Goal: Information Seeking & Learning: Learn about a topic

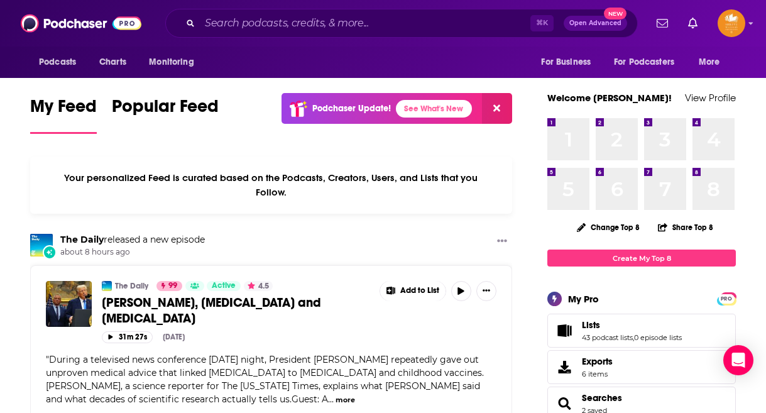
click at [609, 328] on link "Lists" at bounding box center [632, 324] width 100 height 11
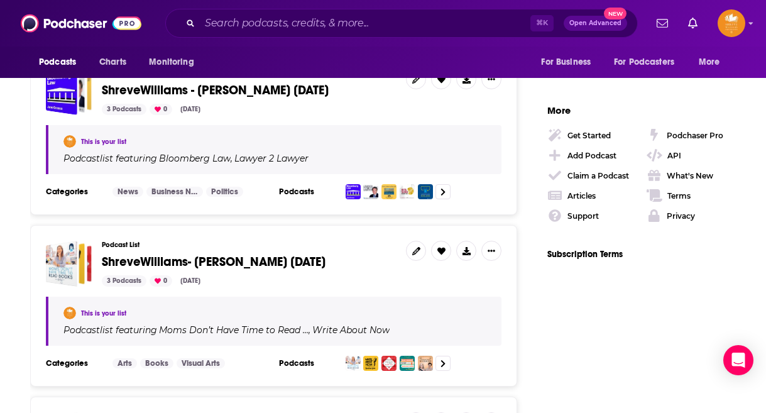
scroll to position [2026, 0]
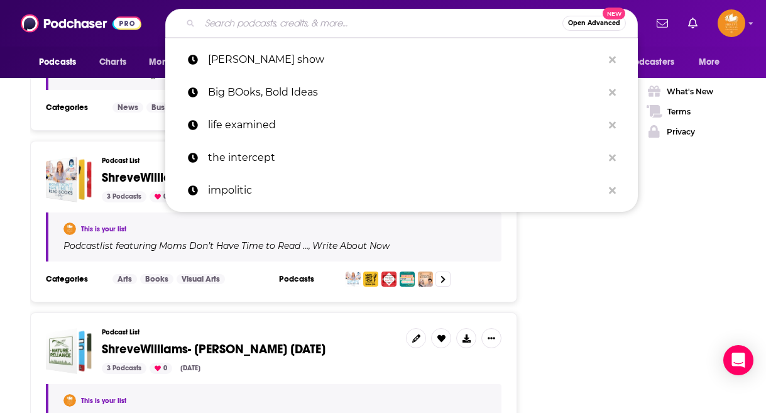
click at [319, 21] on input "Search podcasts, credits, & more..." at bounding box center [381, 23] width 363 height 20
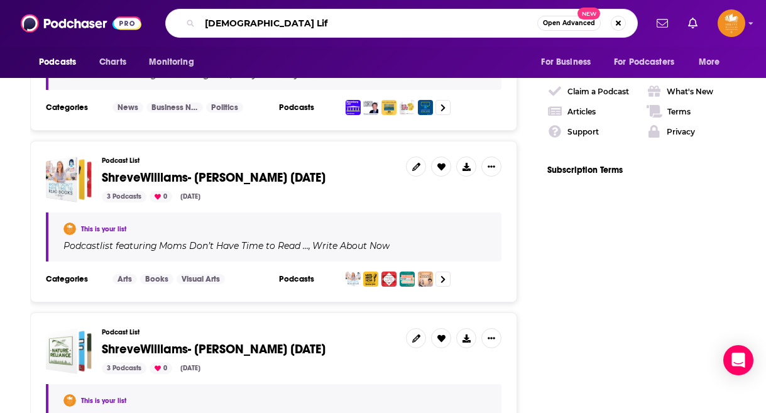
type input "[DEMOGRAPHIC_DATA] Life"
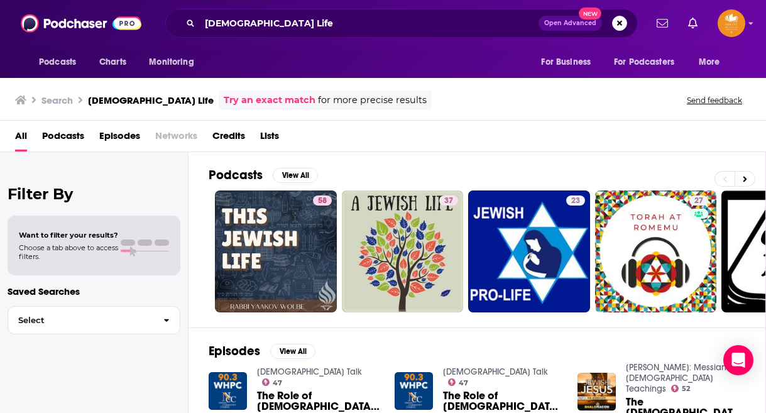
click at [67, 134] on span "Podcasts" at bounding box center [63, 139] width 42 height 26
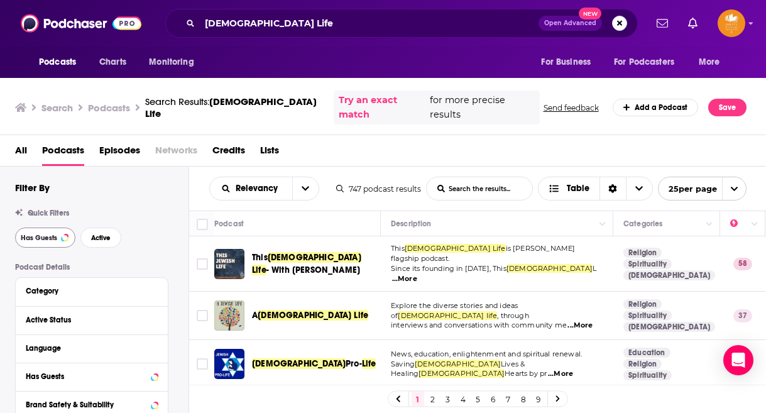
click at [38, 234] on span "Has Guests" at bounding box center [39, 237] width 36 height 7
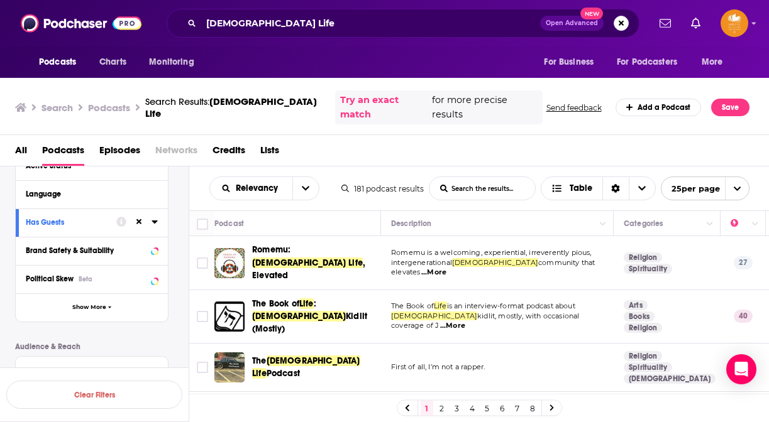
scroll to position [155, 0]
click at [541, 351] on td "First of all, I'm not a rapper." at bounding box center [497, 368] width 233 height 48
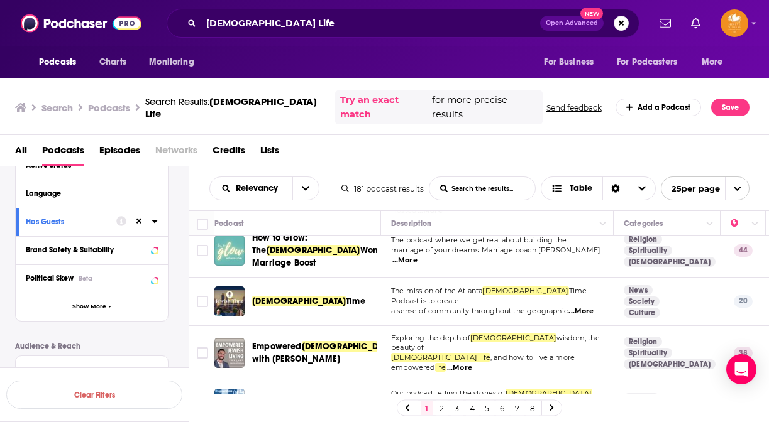
scroll to position [603, 0]
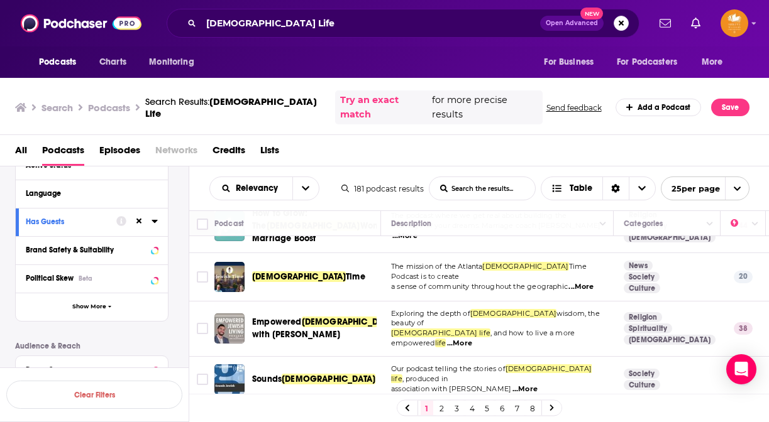
click at [512, 385] on span "...More" at bounding box center [524, 390] width 25 height 10
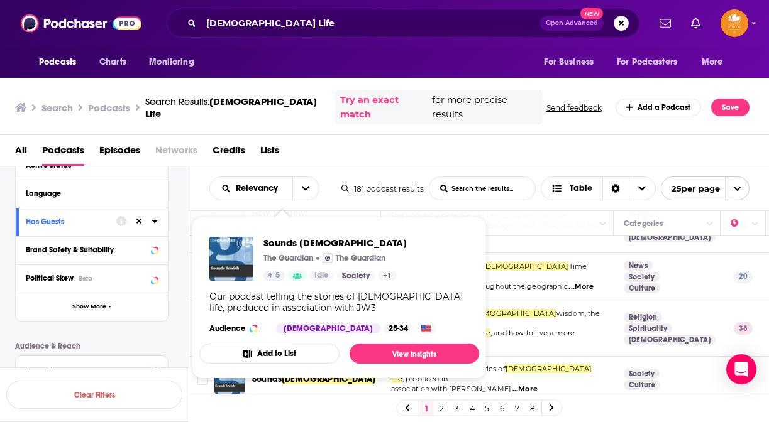
click at [268, 310] on div "Our podcast telling the stories of [DEMOGRAPHIC_DATA] life, produced in associa…" at bounding box center [339, 302] width 260 height 23
click at [405, 353] on link "View Insights" at bounding box center [413, 354] width 129 height 20
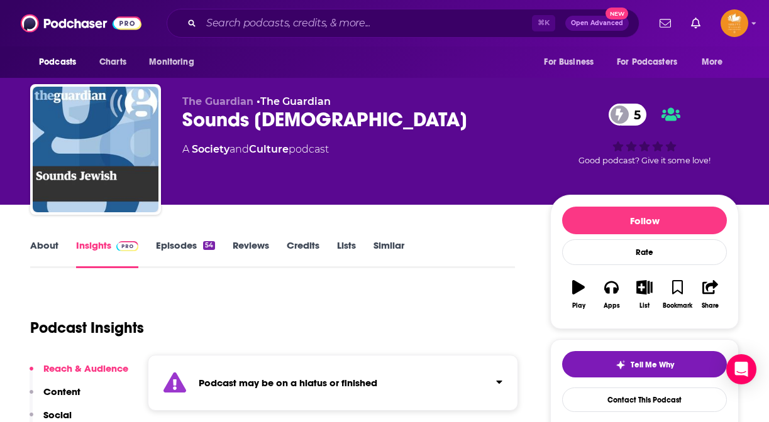
click at [354, 315] on div "Podcast Insights" at bounding box center [267, 320] width 474 height 64
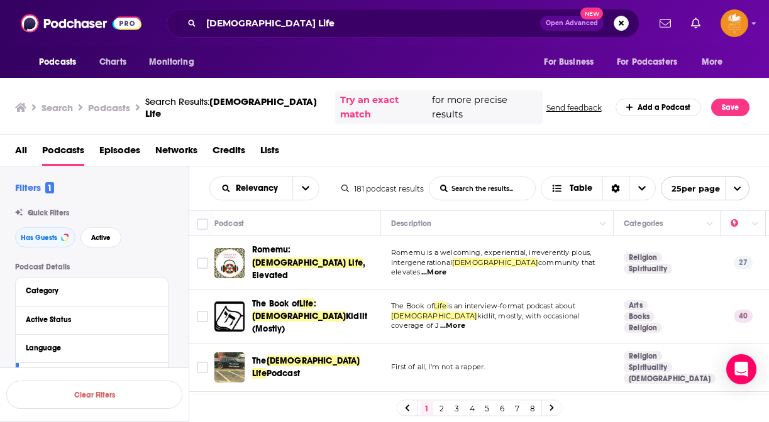
click at [325, 313] on td "The Book of Life : [DEMOGRAPHIC_DATA] Kidlit (Mostly)" at bounding box center [297, 316] width 167 height 53
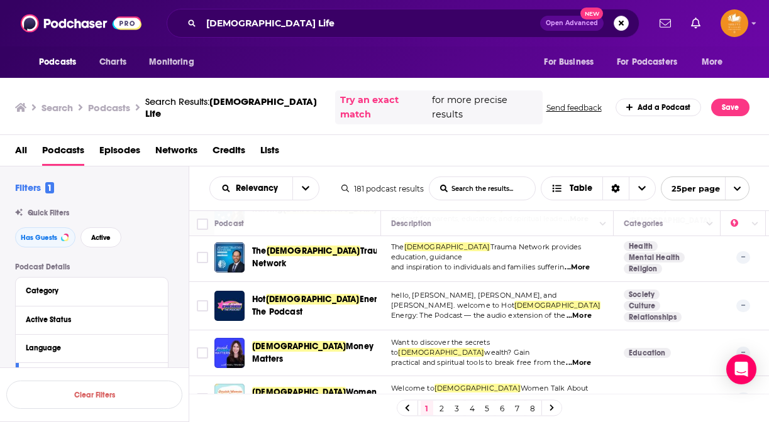
scroll to position [894, 0]
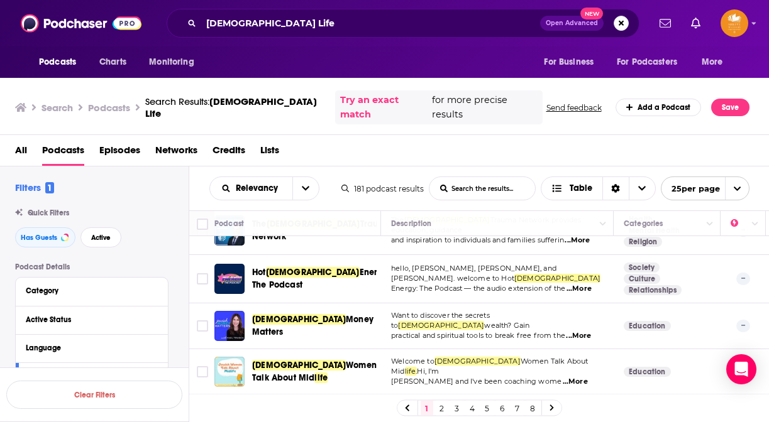
click at [483, 357] on span "Women Talk About Mid" at bounding box center [489, 366] width 197 height 19
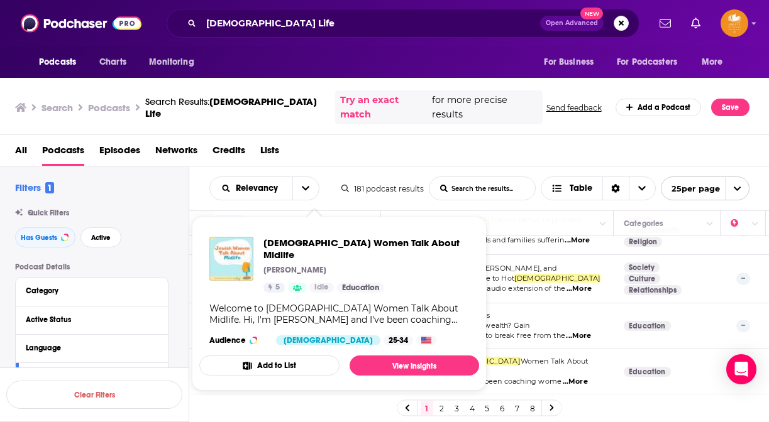
click at [306, 303] on div "Welcome to [DEMOGRAPHIC_DATA] Women Talk About Midlife. Hi, I'm [PERSON_NAME] a…" at bounding box center [339, 314] width 260 height 23
click at [426, 357] on link "View Insights" at bounding box center [413, 366] width 129 height 20
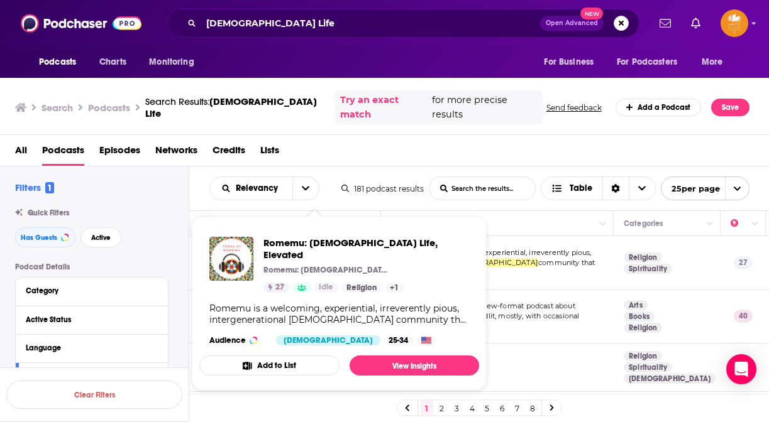
click at [536, 344] on td "First of all, I'm not a rapper." at bounding box center [497, 368] width 233 height 48
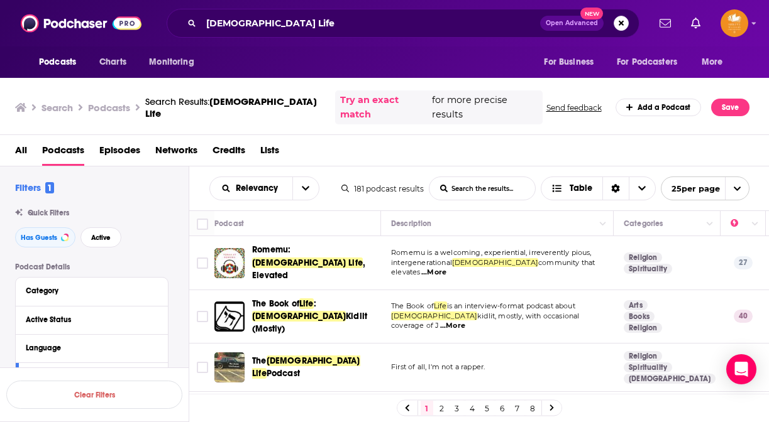
click at [290, 336] on div "Podcasts Charts Monitoring [DEMOGRAPHIC_DATA] Life Open Advanced New For Busine…" at bounding box center [384, 211] width 769 height 422
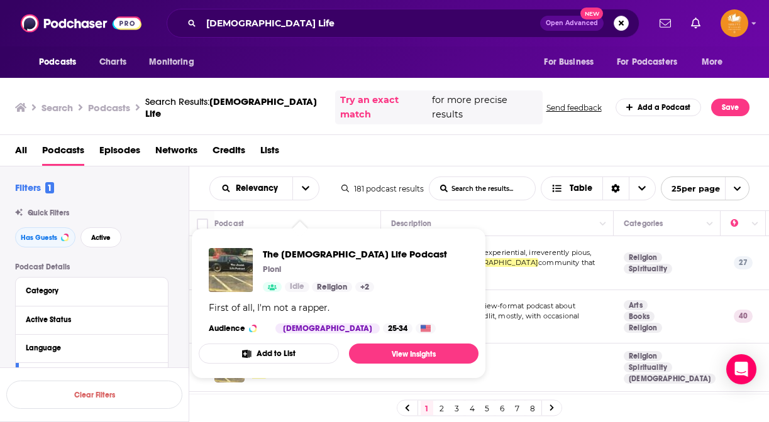
click at [275, 339] on div "The [DEMOGRAPHIC_DATA] Life Podcast Ploni Idle Religion + 2 First of all, I'm n…" at bounding box center [339, 291] width 280 height 106
click at [410, 354] on link "View Insights" at bounding box center [413, 354] width 129 height 20
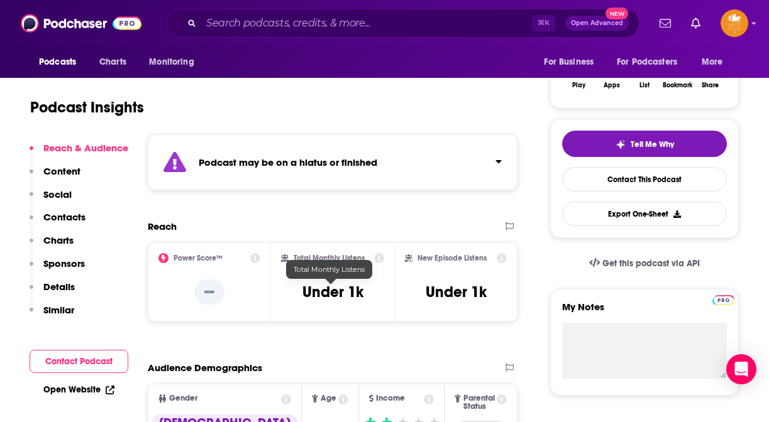
scroll to position [226, 0]
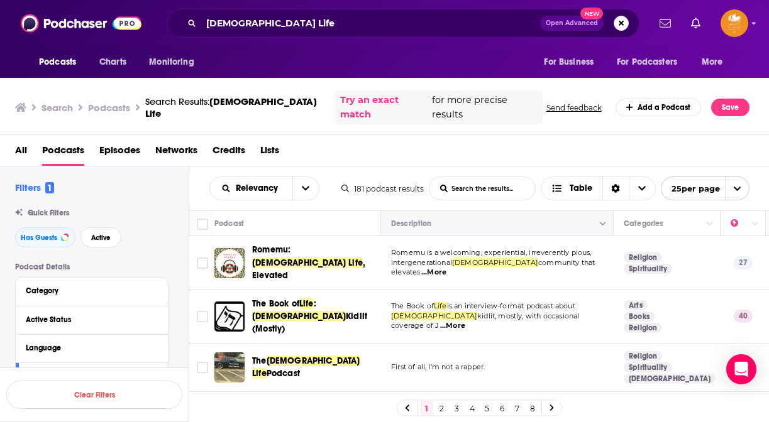
click at [518, 216] on button "Move" at bounding box center [496, 223] width 212 height 15
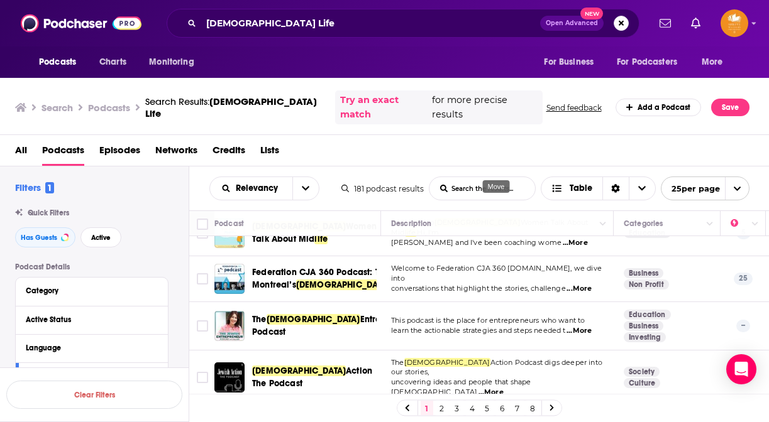
scroll to position [1027, 0]
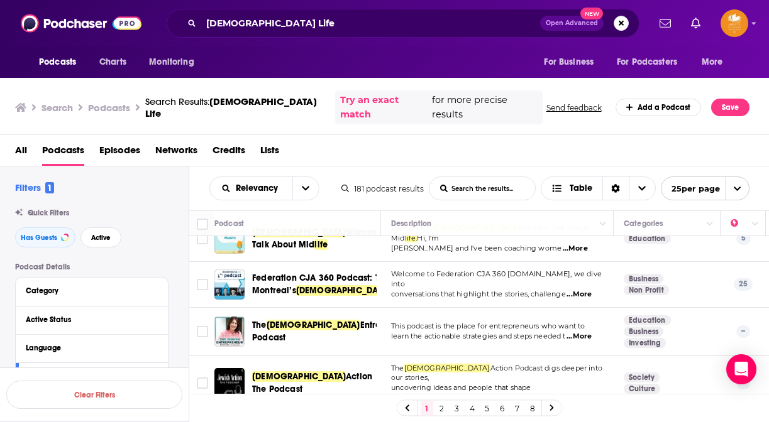
click at [443, 401] on link "2" at bounding box center [442, 408] width 13 height 15
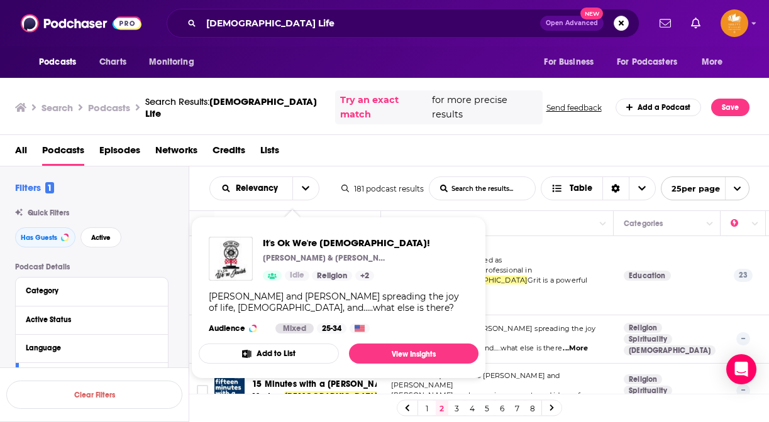
click at [317, 311] on div "[PERSON_NAME] and [PERSON_NAME] spreading the joy of life, [DEMOGRAPHIC_DATA], …" at bounding box center [339, 302] width 260 height 23
click at [403, 358] on link "View Insights" at bounding box center [413, 354] width 129 height 20
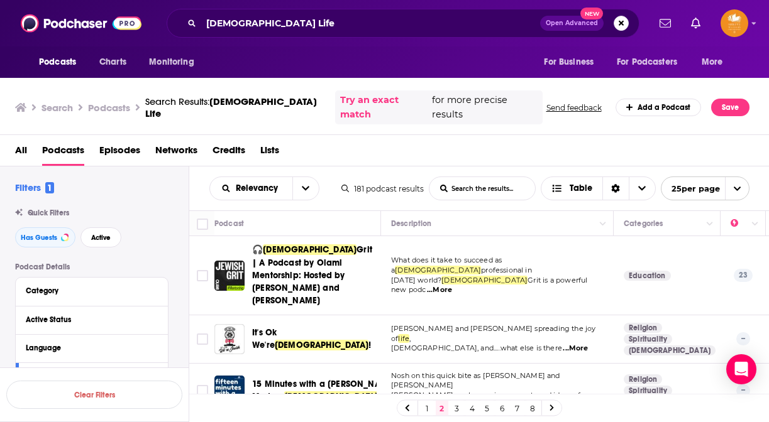
click at [454, 405] on link "3" at bounding box center [457, 408] width 13 height 15
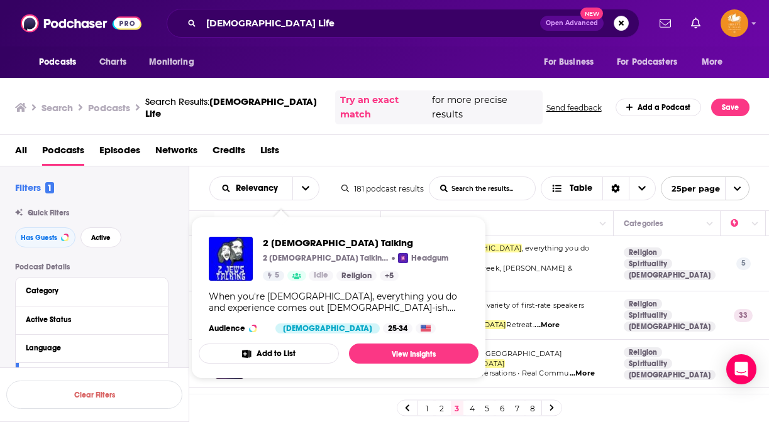
click at [293, 244] on span "2 [DEMOGRAPHIC_DATA] Talking" at bounding box center [355, 243] width 185 height 12
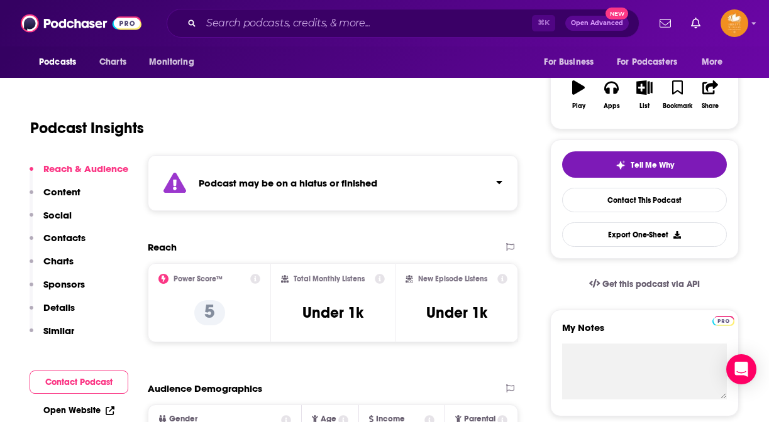
scroll to position [200, 0]
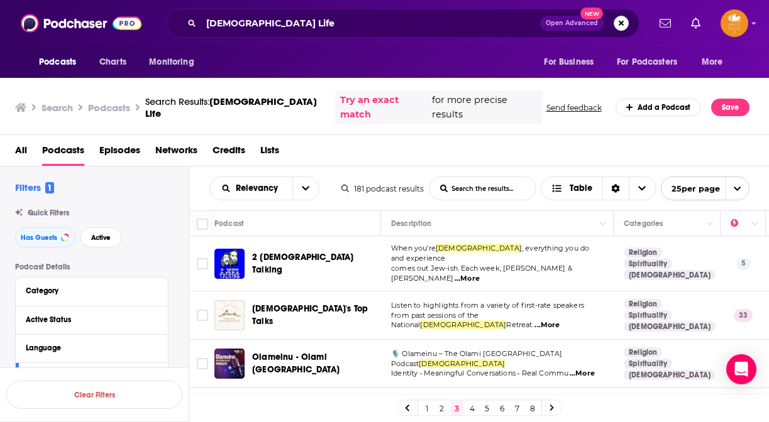
click at [354, 268] on td "2 [DEMOGRAPHIC_DATA] Talking" at bounding box center [297, 263] width 167 height 55
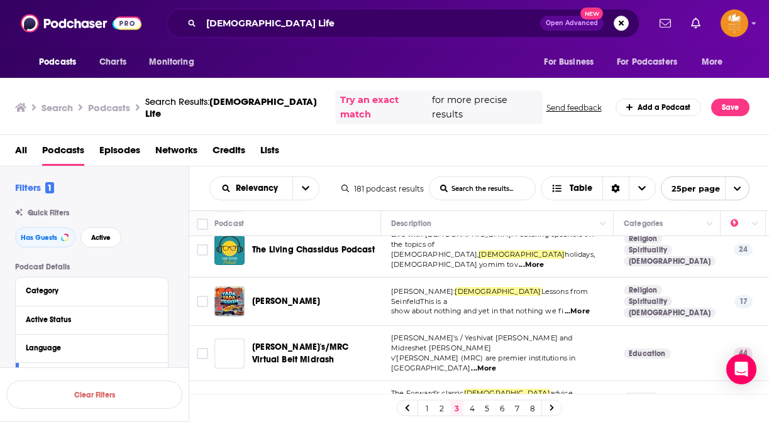
scroll to position [321, 0]
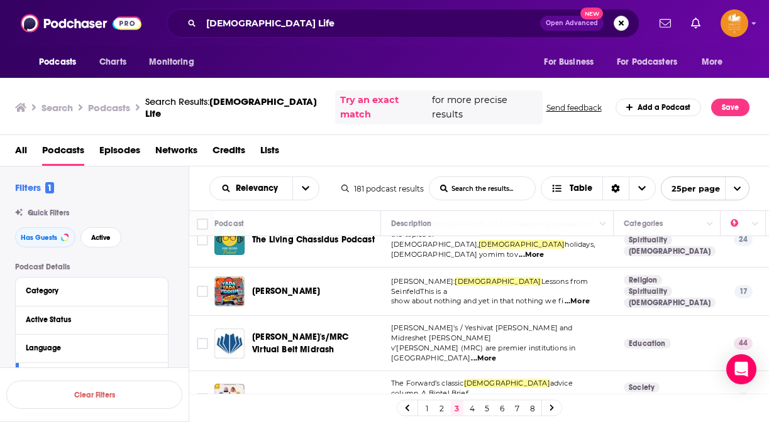
click at [320, 263] on div "Podcasts Charts Monitoring [DEMOGRAPHIC_DATA] Life Open Advanced New For Busine…" at bounding box center [384, 211] width 769 height 422
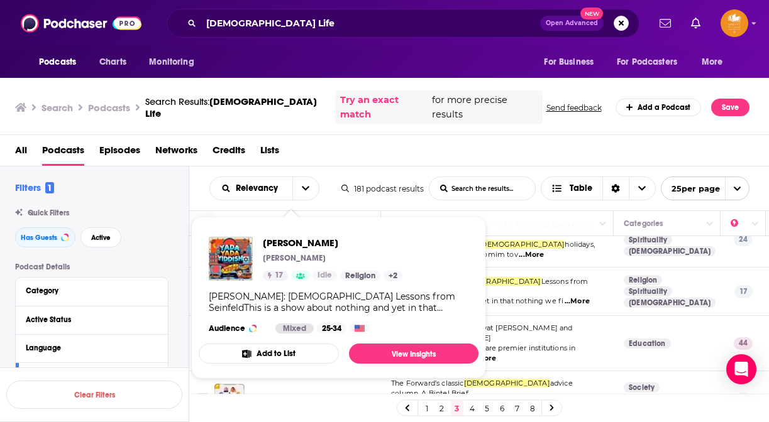
drag, startPoint x: 320, startPoint y: 263, endPoint x: 282, endPoint y: 264, distance: 38.4
click at [282, 263] on div "Yada Yada Yiddish [PERSON_NAME] 17 Idle Religion + 2" at bounding box center [333, 259] width 140 height 44
click at [421, 354] on link "View Insights" at bounding box center [413, 354] width 129 height 20
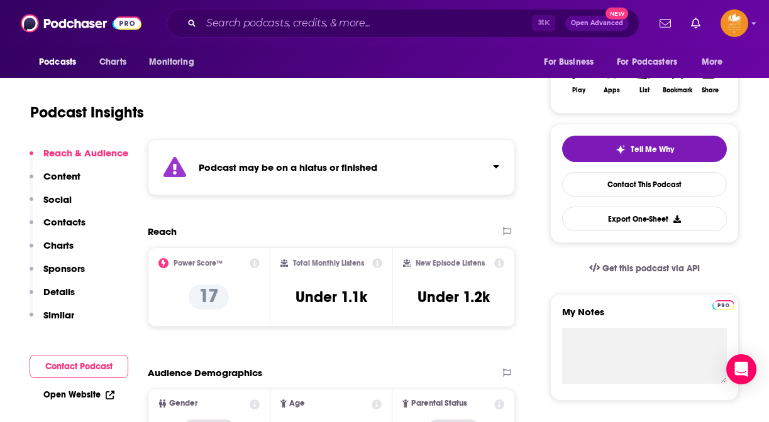
scroll to position [216, 0]
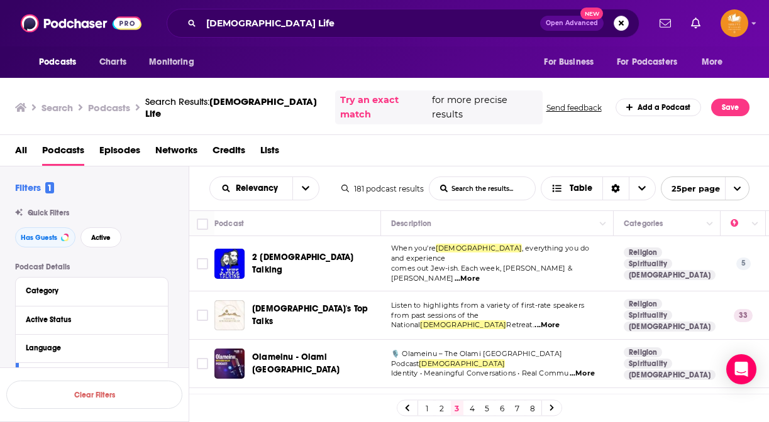
click at [364, 251] on div "2 [DEMOGRAPHIC_DATA] Talking" at bounding box center [317, 263] width 131 height 25
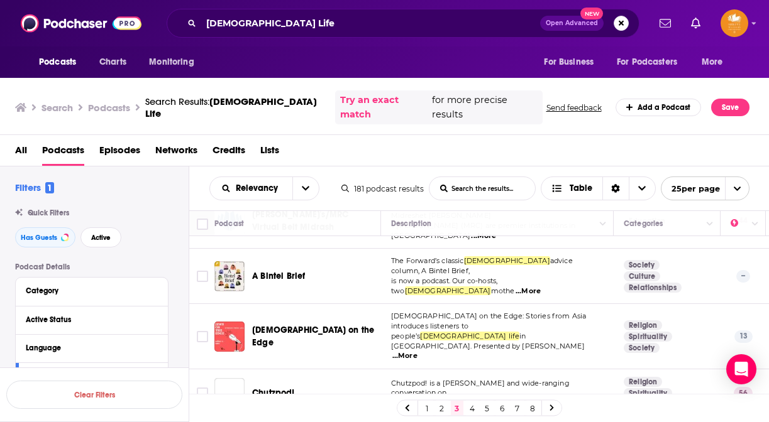
scroll to position [451, 0]
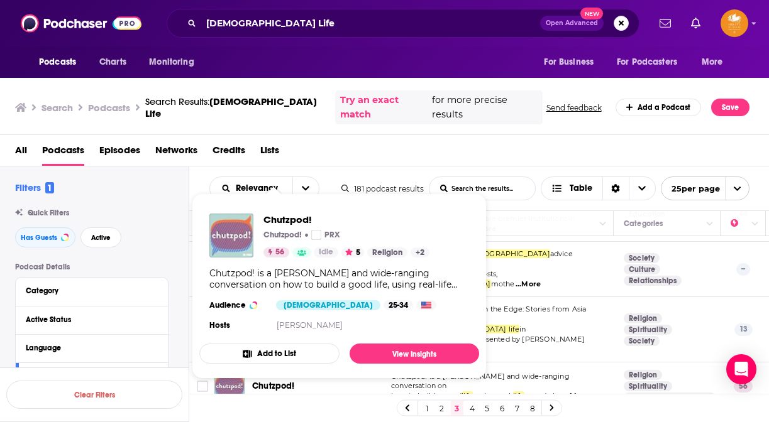
click at [284, 326] on link "[PERSON_NAME]" at bounding box center [310, 325] width 66 height 9
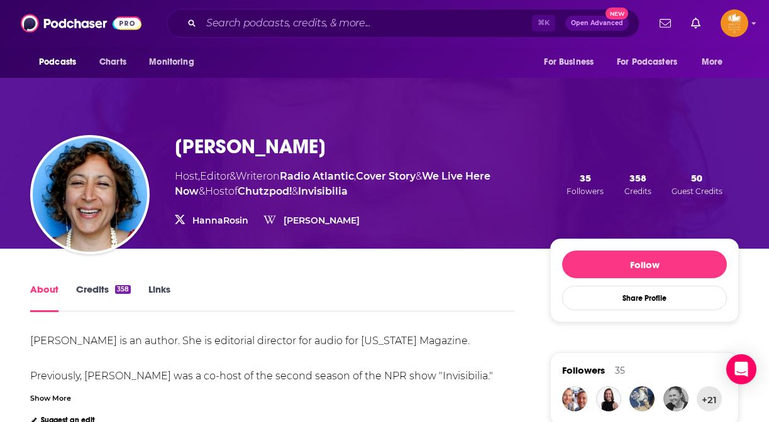
scroll to position [22, 0]
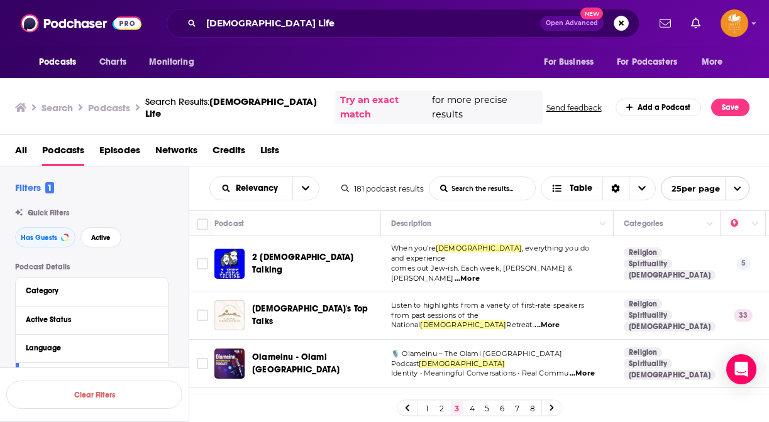
click at [414, 244] on span "When you're" at bounding box center [413, 248] width 45 height 9
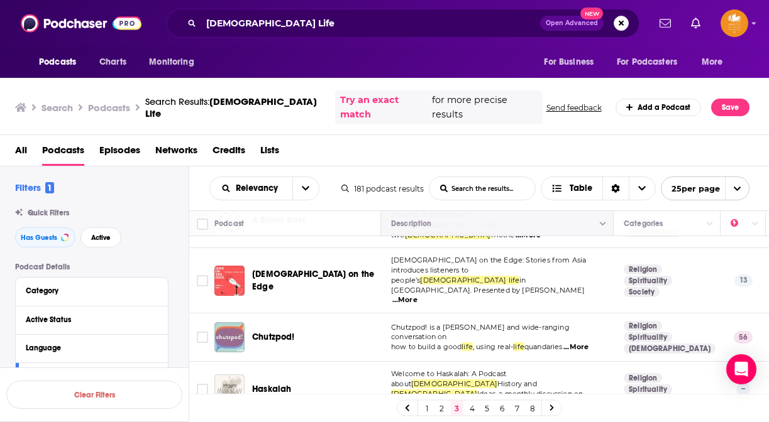
scroll to position [498, 0]
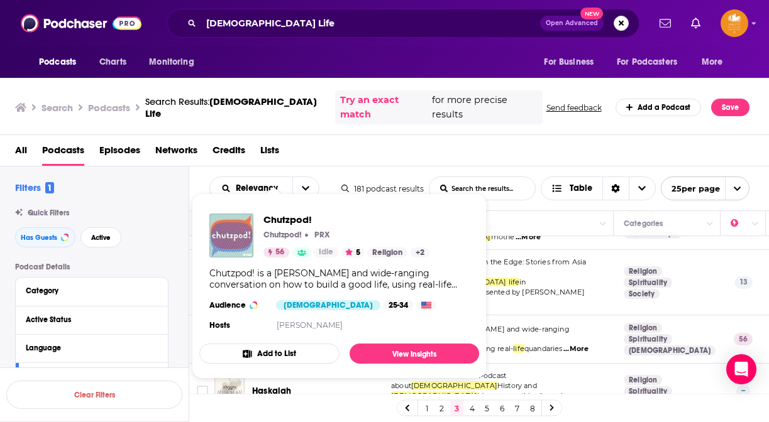
click at [266, 278] on div "Chutzpod! is a [PERSON_NAME] and wide-ranging conversation on how to build a go…" at bounding box center [339, 279] width 260 height 23
click at [428, 354] on link "View Insights" at bounding box center [413, 354] width 129 height 20
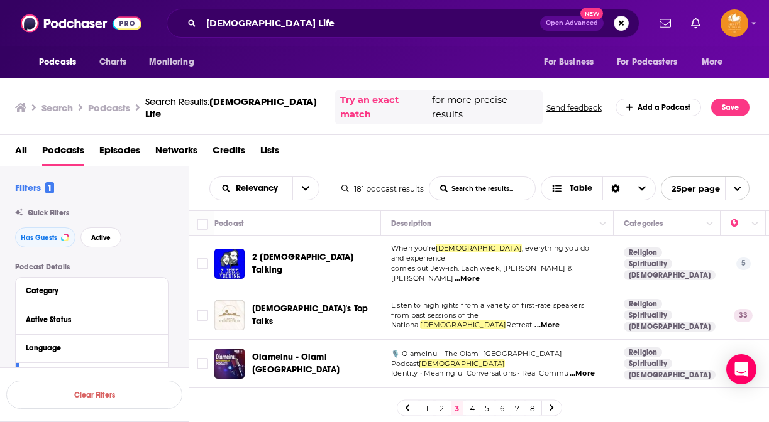
click at [496, 236] on td "When you're [DEMOGRAPHIC_DATA] , everything you do and experience comes out [DE…" at bounding box center [497, 263] width 233 height 55
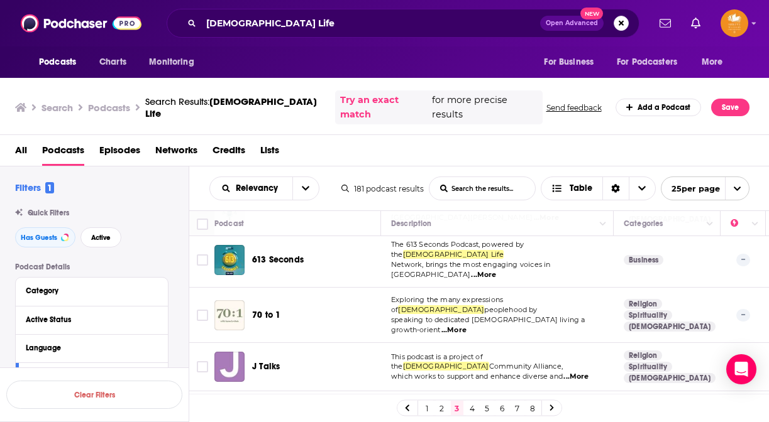
scroll to position [1039, 0]
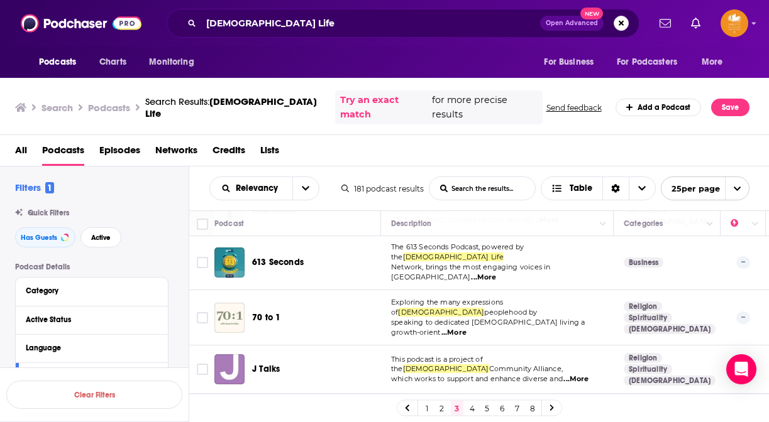
click at [472, 405] on link "4" at bounding box center [472, 408] width 13 height 15
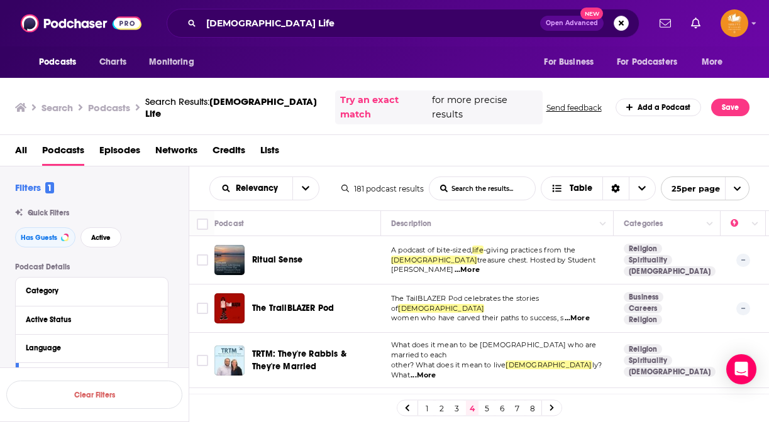
click at [357, 236] on td "Ritual Sense" at bounding box center [297, 260] width 167 height 48
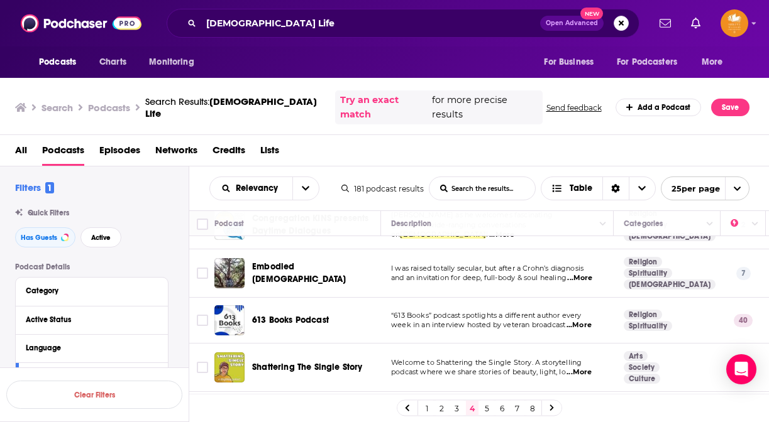
scroll to position [759, 0]
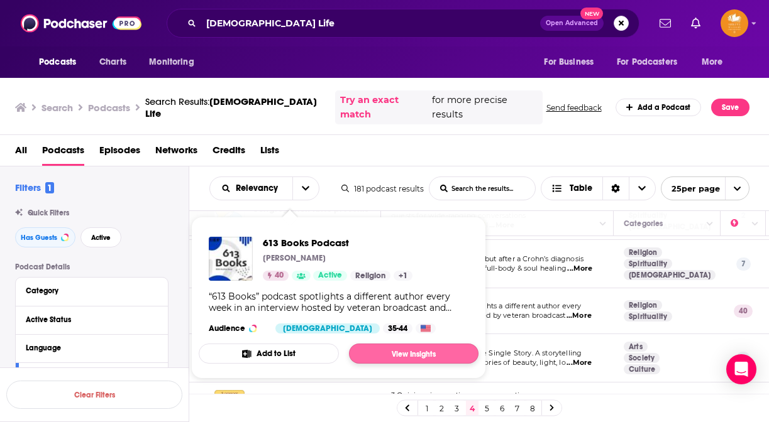
click at [400, 351] on link "View Insights" at bounding box center [413, 354] width 129 height 20
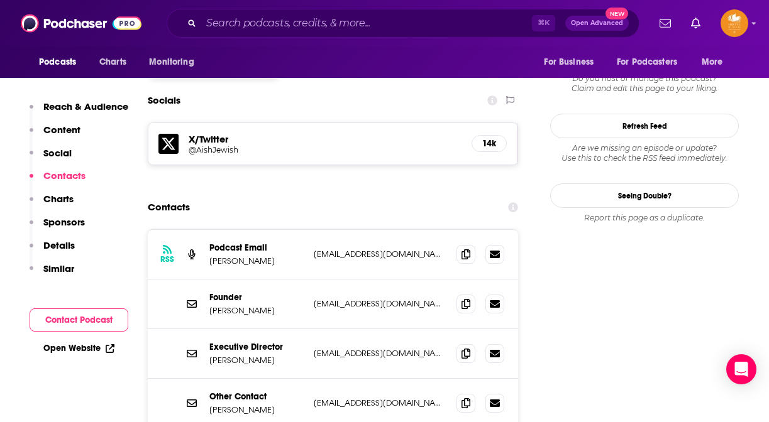
scroll to position [1104, 0]
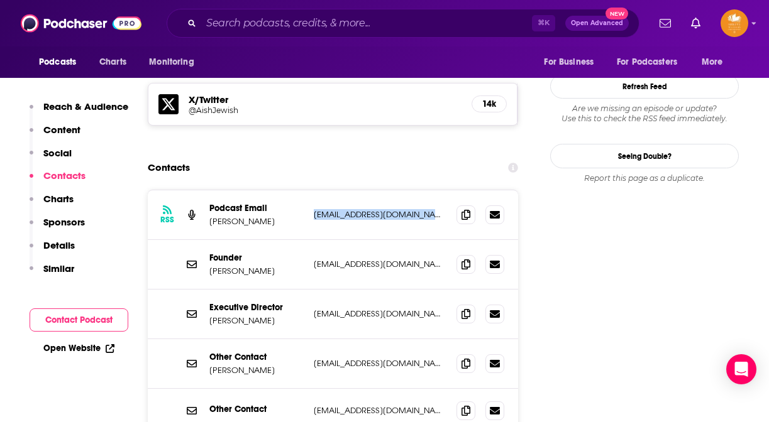
drag, startPoint x: 439, startPoint y: 188, endPoint x: 310, endPoint y: 192, distance: 129.5
click at [310, 190] on div "RSS Podcast Email [PERSON_NAME] [EMAIL_ADDRESS][DOMAIN_NAME] [EMAIL_ADDRESS][DO…" at bounding box center [333, 215] width 370 height 50
copy p "[EMAIL_ADDRESS][DOMAIN_NAME]"
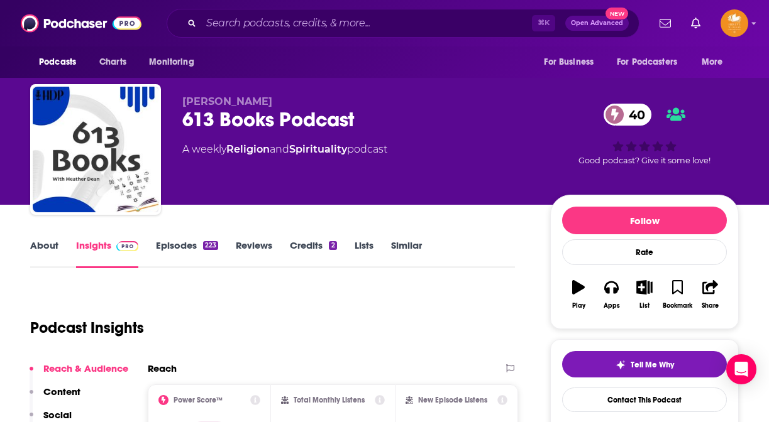
scroll to position [0, 0]
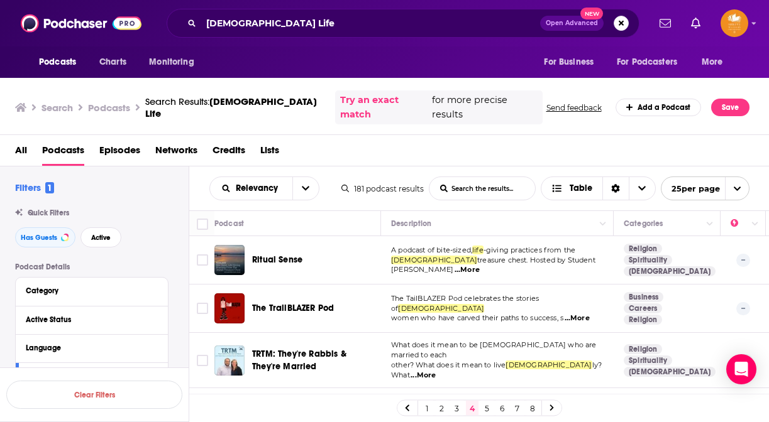
click at [354, 254] on div "Ritual Sense" at bounding box center [317, 260] width 131 height 13
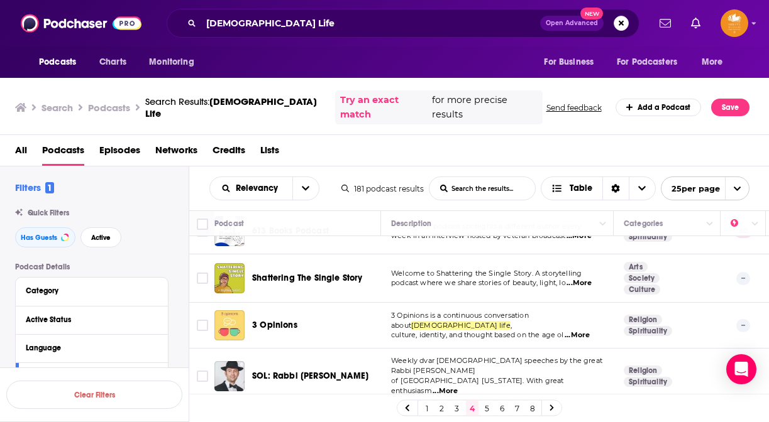
scroll to position [853, 0]
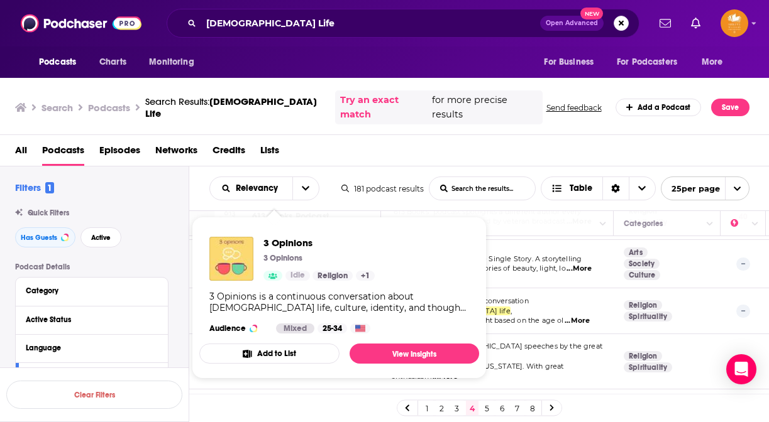
click at [285, 249] on div "3 Opinions 3 Opinions Idle Religion + 1" at bounding box center [318, 259] width 111 height 44
click at [454, 351] on link "View Insights" at bounding box center [413, 354] width 129 height 20
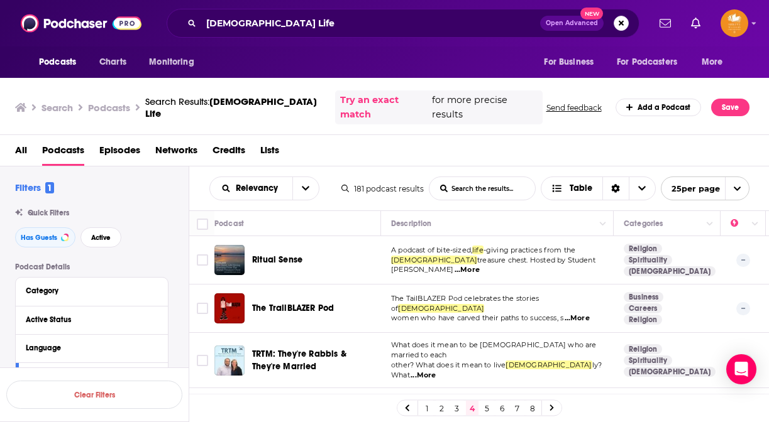
click at [364, 245] on div "Ritual Sense" at bounding box center [317, 260] width 131 height 30
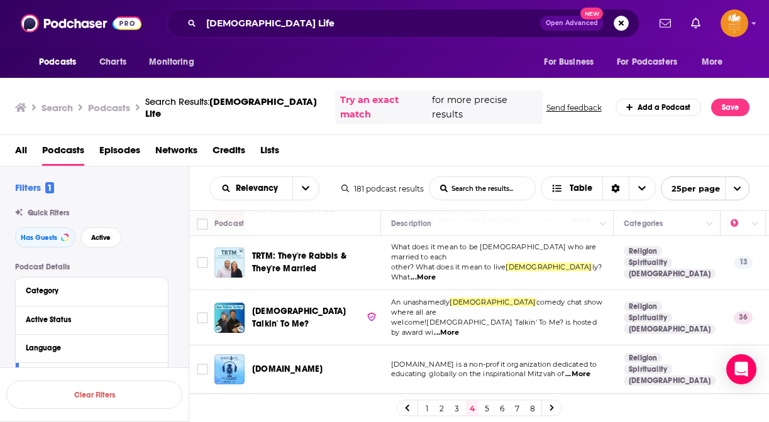
scroll to position [99, 0]
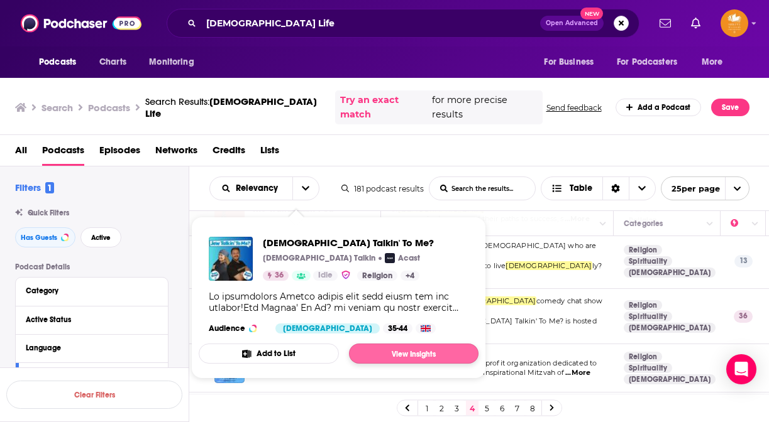
click at [422, 352] on link "View Insights" at bounding box center [413, 354] width 129 height 20
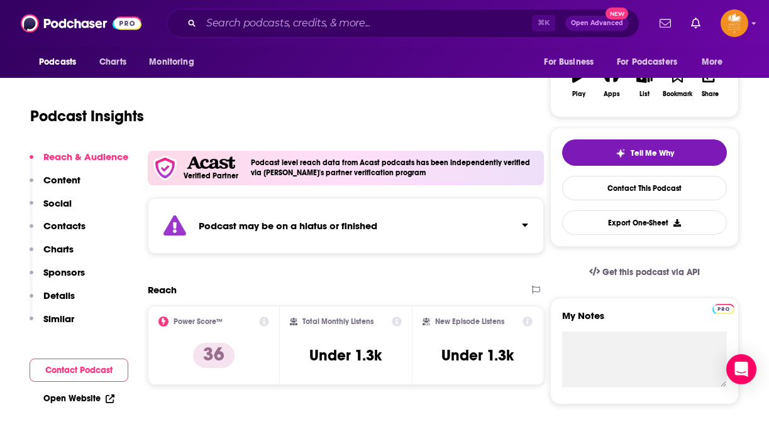
scroll to position [217, 0]
